Goal: Information Seeking & Learning: Check status

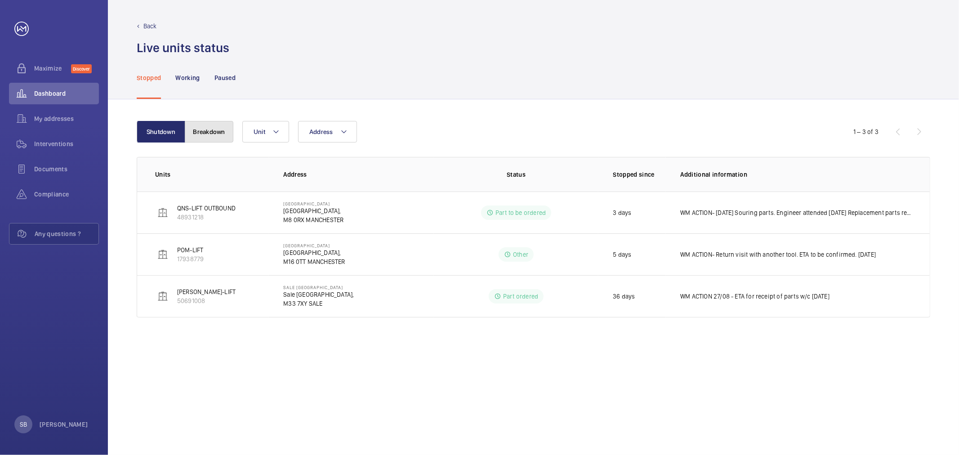
click at [224, 130] on button "Breakdown" at bounding box center [209, 132] width 49 height 22
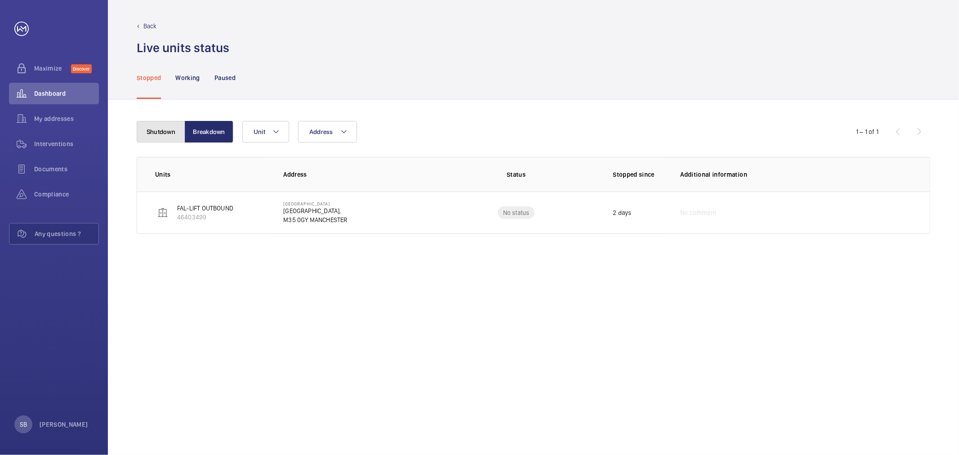
click at [176, 132] on button "Shutdown" at bounding box center [161, 132] width 49 height 22
